Goal: Complete application form

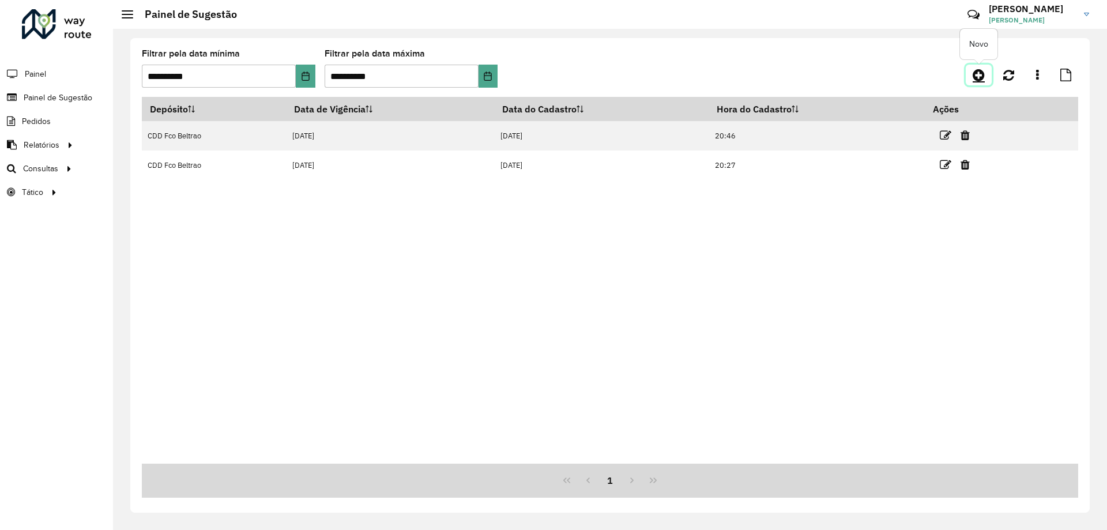
click at [981, 74] on icon at bounding box center [979, 75] width 12 height 14
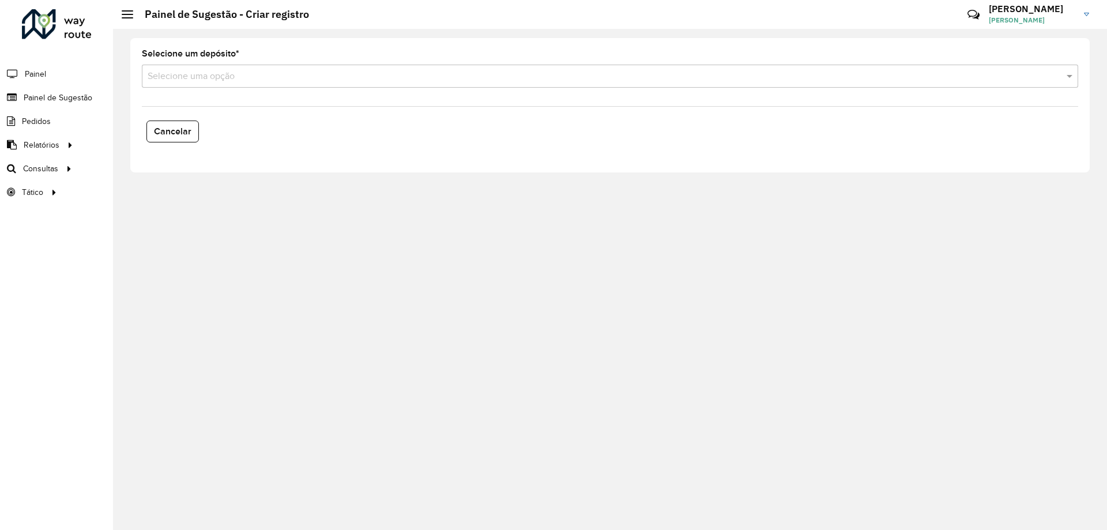
click at [270, 91] on formly-field "Selecione um depósito * Selecione uma opção" at bounding box center [610, 73] width 951 height 47
drag, startPoint x: 257, startPoint y: 84, endPoint x: 215, endPoint y: 78, distance: 42.5
click at [256, 84] on div "Selecione uma opção" at bounding box center [610, 76] width 937 height 23
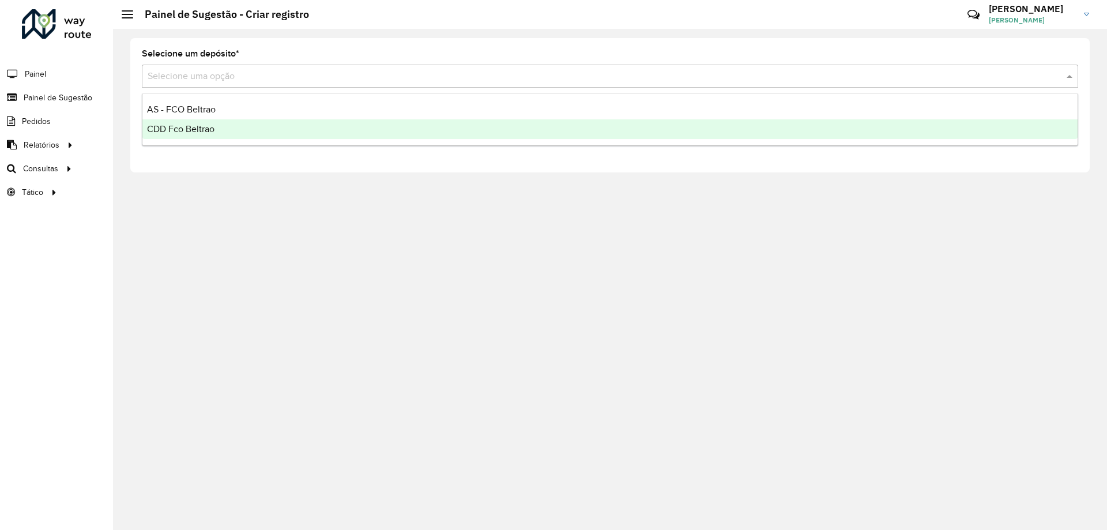
click at [180, 126] on span "CDD Fco Beltrao" at bounding box center [180, 129] width 67 height 10
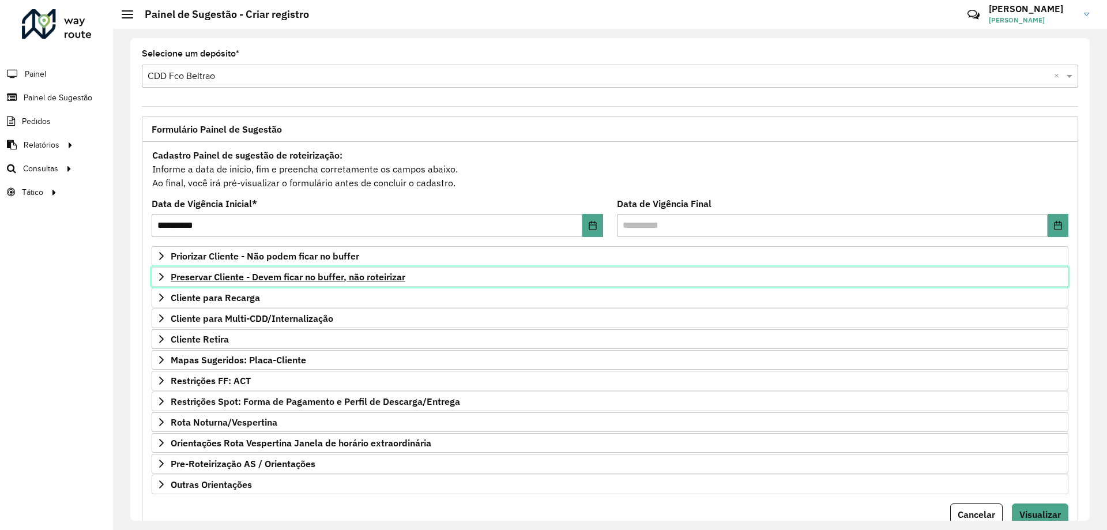
click at [332, 276] on span "Preservar Cliente - Devem ficar no buffer, não roteirizar" at bounding box center [288, 276] width 235 height 9
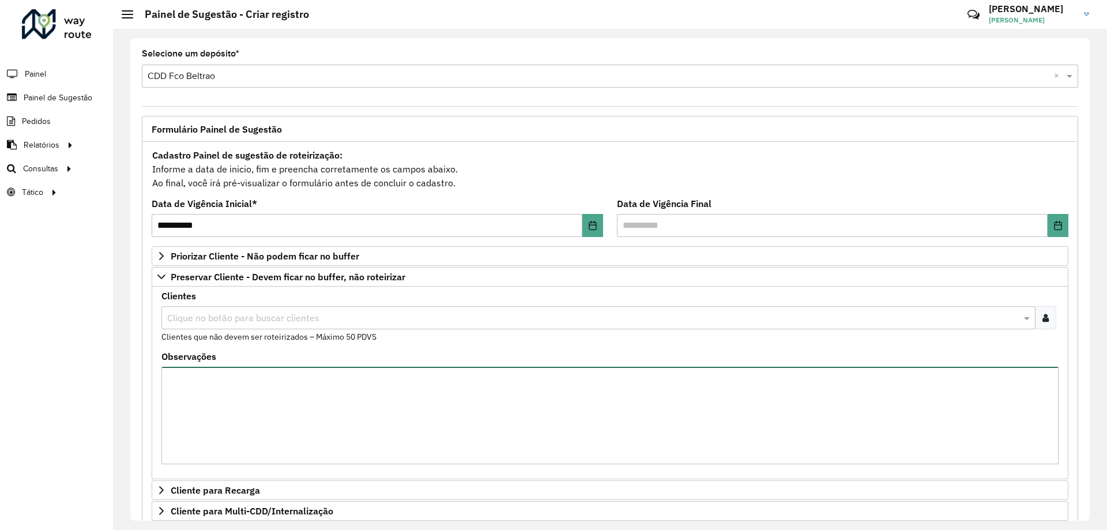
click at [273, 412] on textarea "Observações" at bounding box center [609, 415] width 897 height 97
type textarea "****"
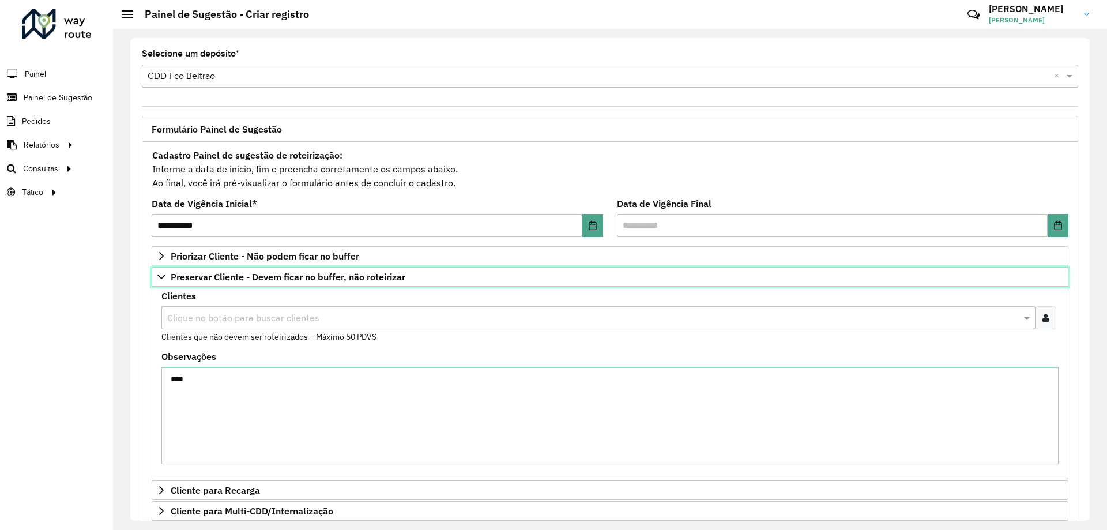
click at [303, 277] on span "Preservar Cliente - Devem ficar no buffer, não roteirizar" at bounding box center [288, 276] width 235 height 9
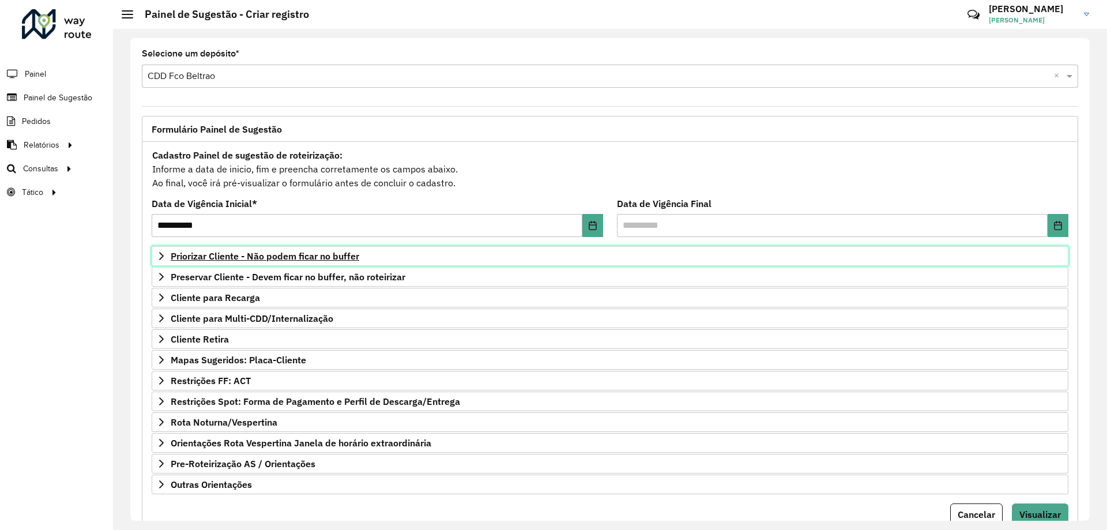
click at [323, 264] on link "Priorizar Cliente - Não podem ficar no buffer" at bounding box center [610, 256] width 917 height 20
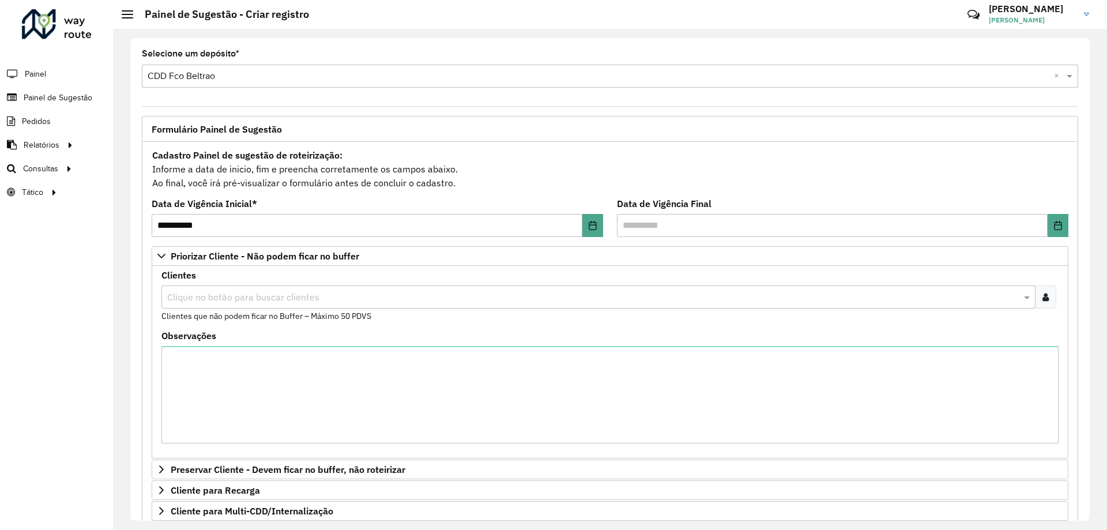
click at [321, 276] on div "Clientes Clique no botão para buscar clientes Clientes que não podem ficar no B…" at bounding box center [609, 296] width 897 height 51
click at [315, 295] on input "text" at bounding box center [592, 298] width 857 height 14
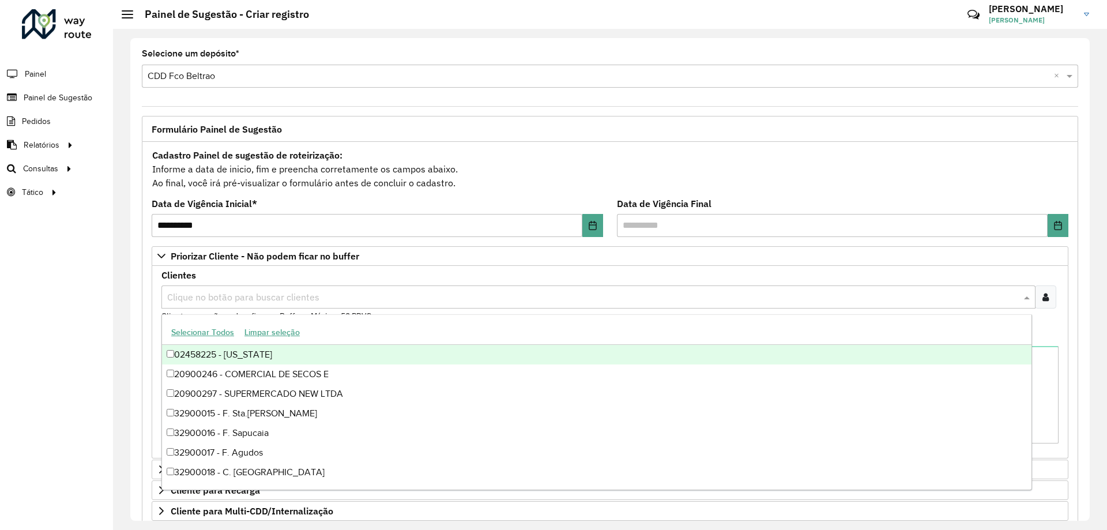
paste input "*****"
type input "*****"
click at [273, 354] on div "34890044 - [PERSON_NAME]" at bounding box center [597, 355] width 870 height 20
click at [793, 148] on div "Cadastro Painel de sugestão de roteirização: Informe a data de inicio, fim e pr…" at bounding box center [610, 169] width 917 height 43
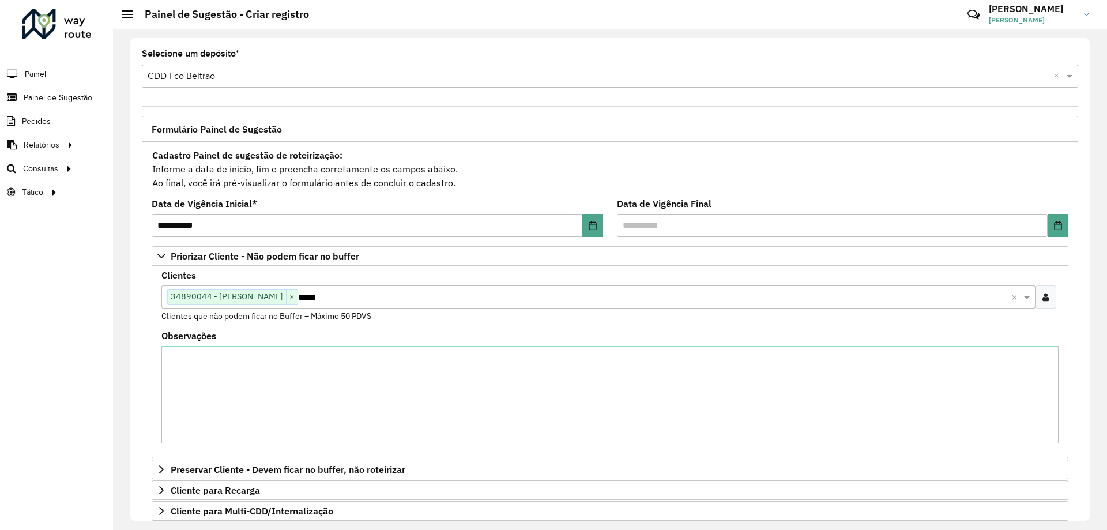
scroll to position [238, 0]
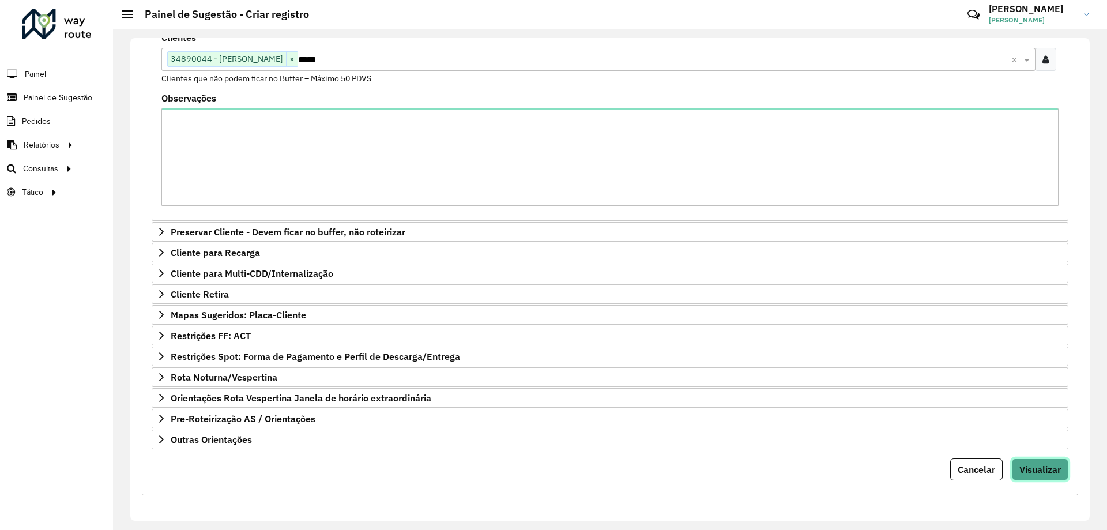
click at [1040, 469] on span "Visualizar" at bounding box center [1041, 470] width 42 height 12
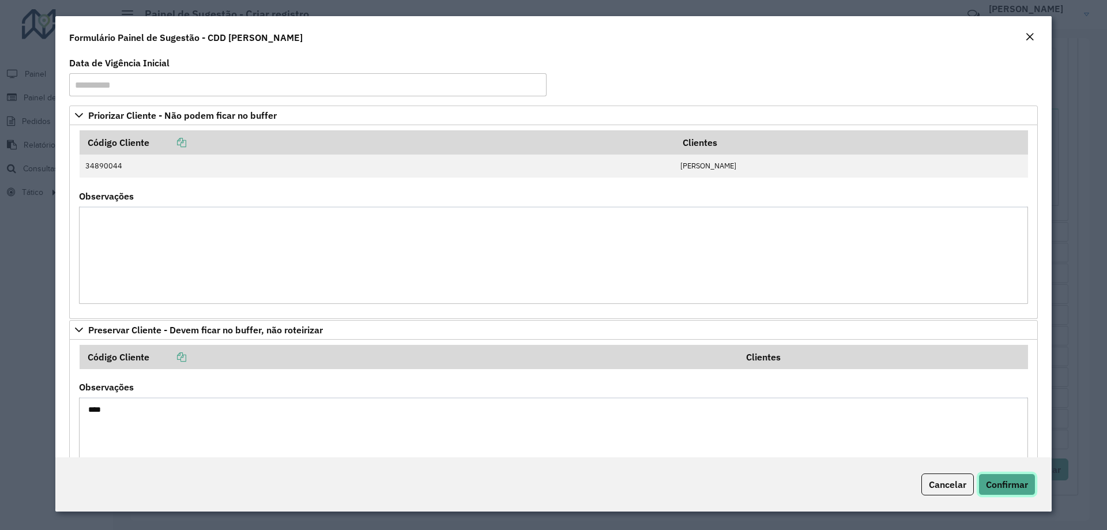
click at [1013, 476] on button "Confirmar" at bounding box center [1007, 485] width 57 height 22
